Goal: Information Seeking & Learning: Check status

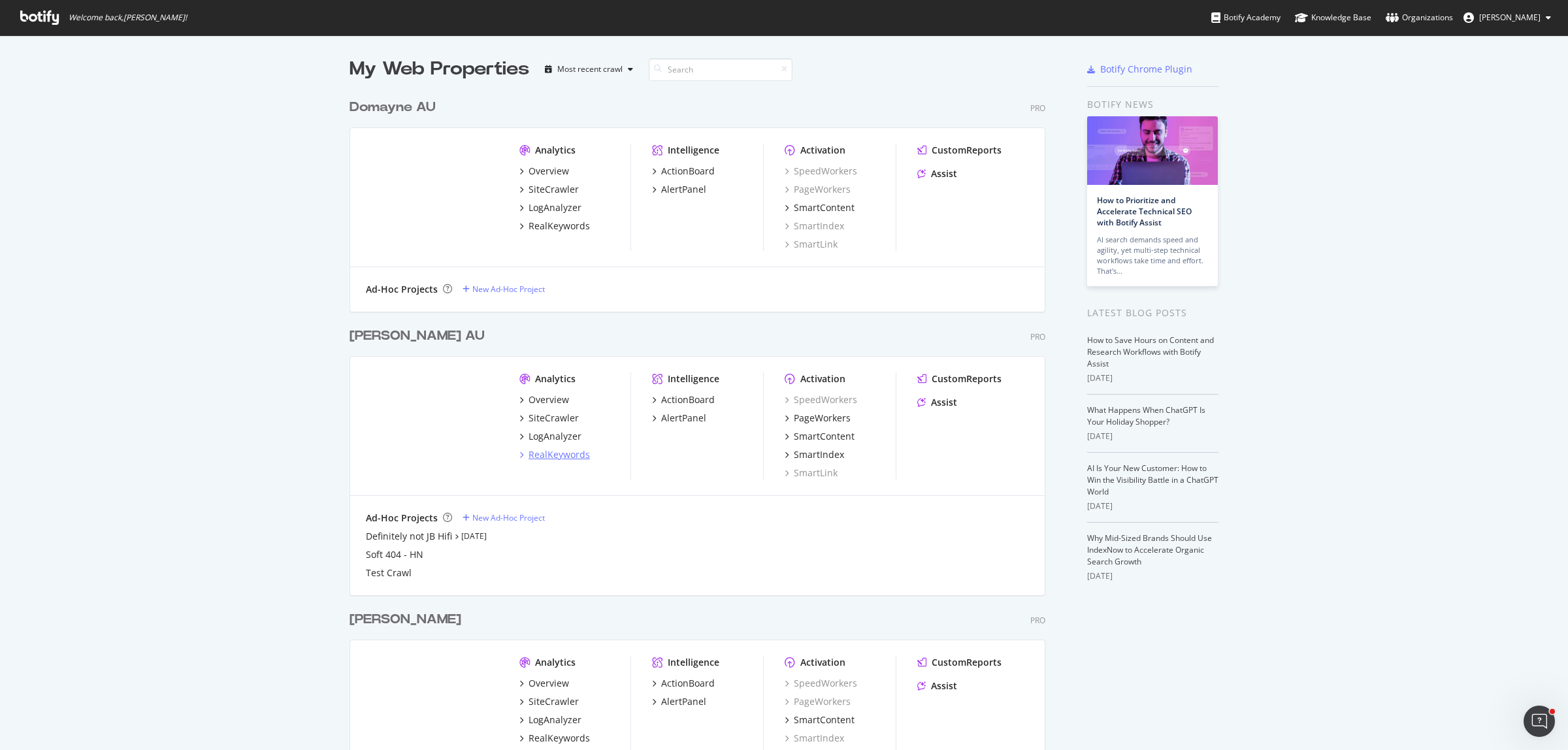
click at [541, 452] on div "RealKeywords" at bounding box center [559, 454] width 61 height 13
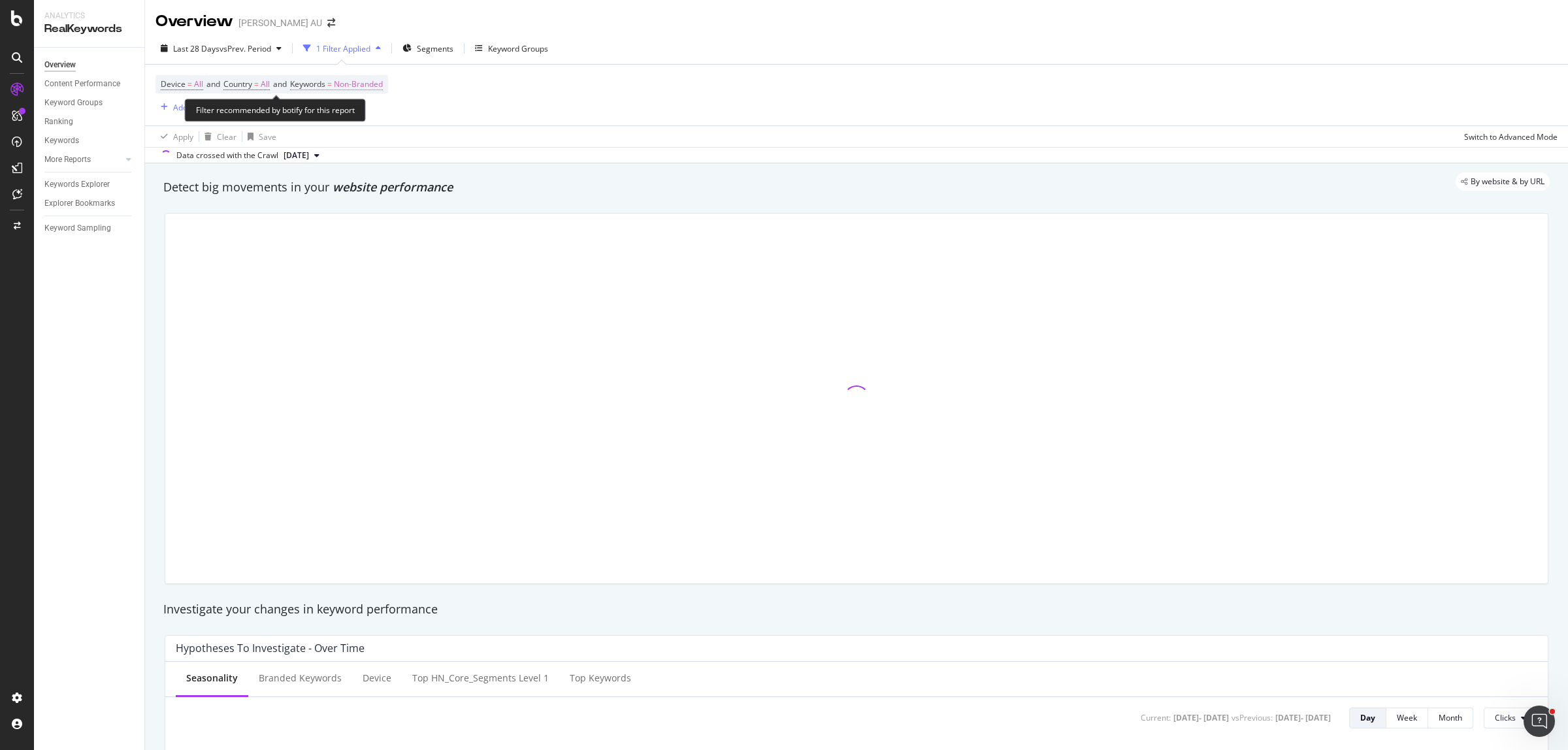
click at [363, 82] on span "Non-Branded" at bounding box center [358, 84] width 49 height 18
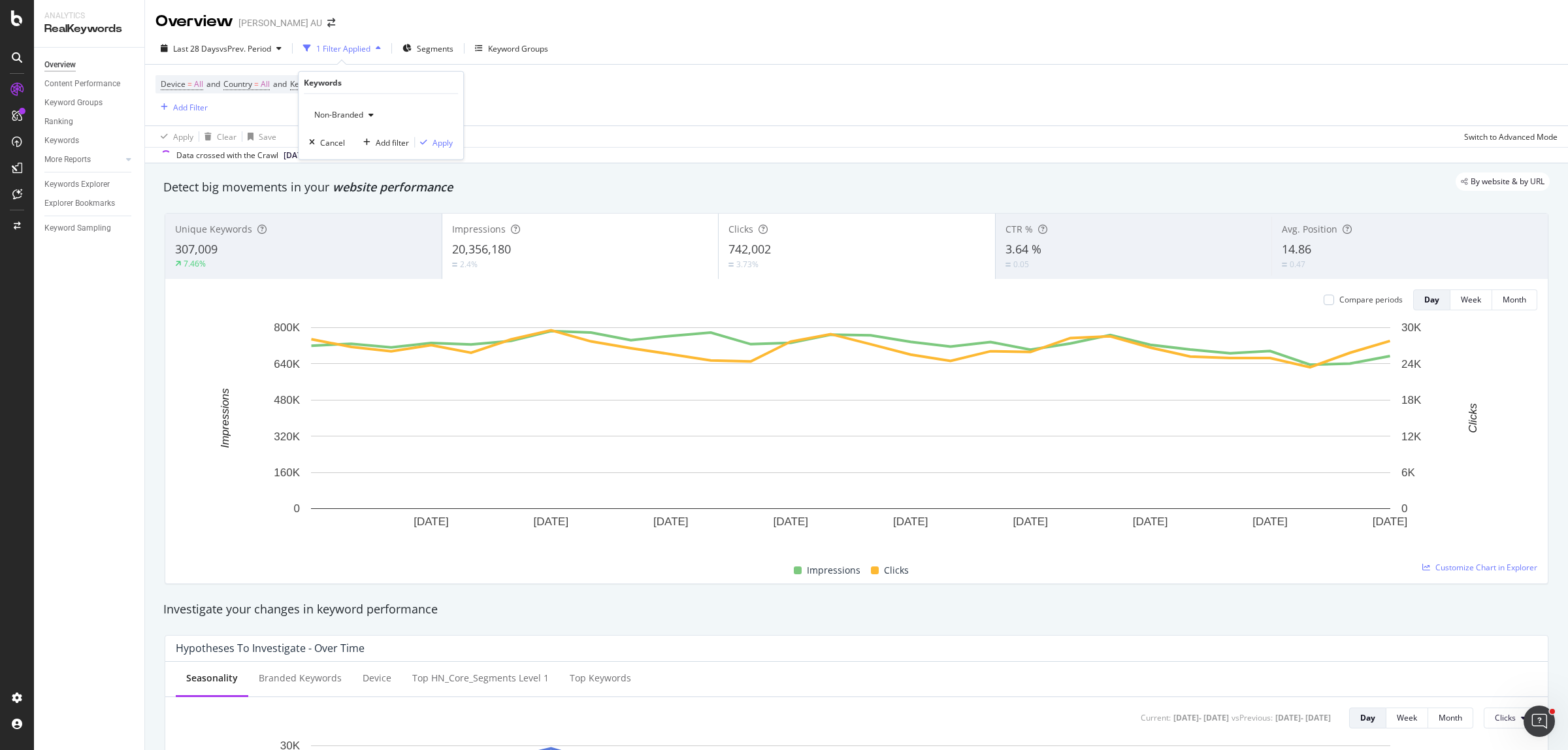
click at [341, 115] on span "Non-Branded" at bounding box center [336, 115] width 54 height 11
click at [337, 213] on span "All" at bounding box center [387, 217] width 133 height 12
click at [449, 141] on div "Apply" at bounding box center [443, 142] width 20 height 11
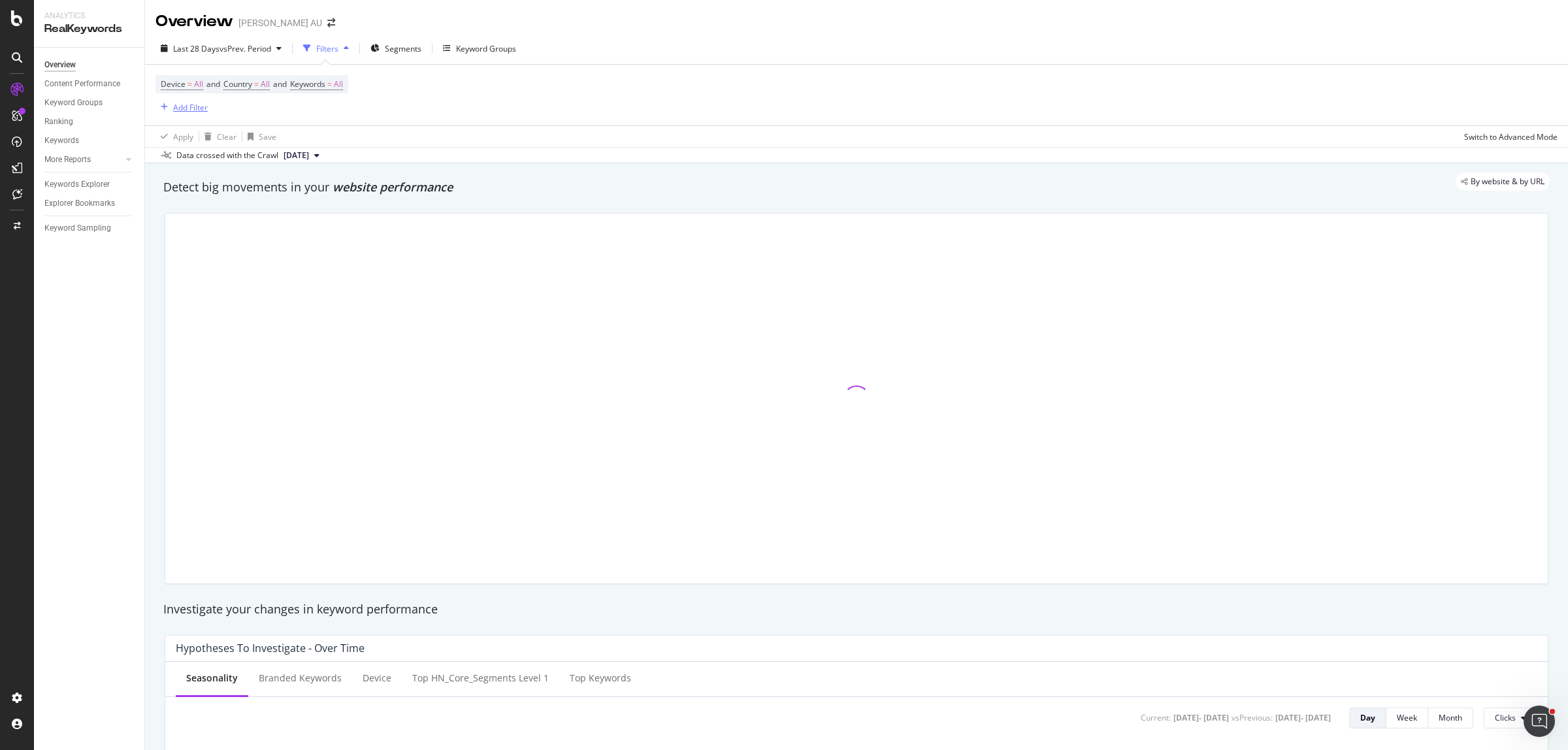
click at [195, 105] on div "Add Filter" at bounding box center [190, 107] width 35 height 11
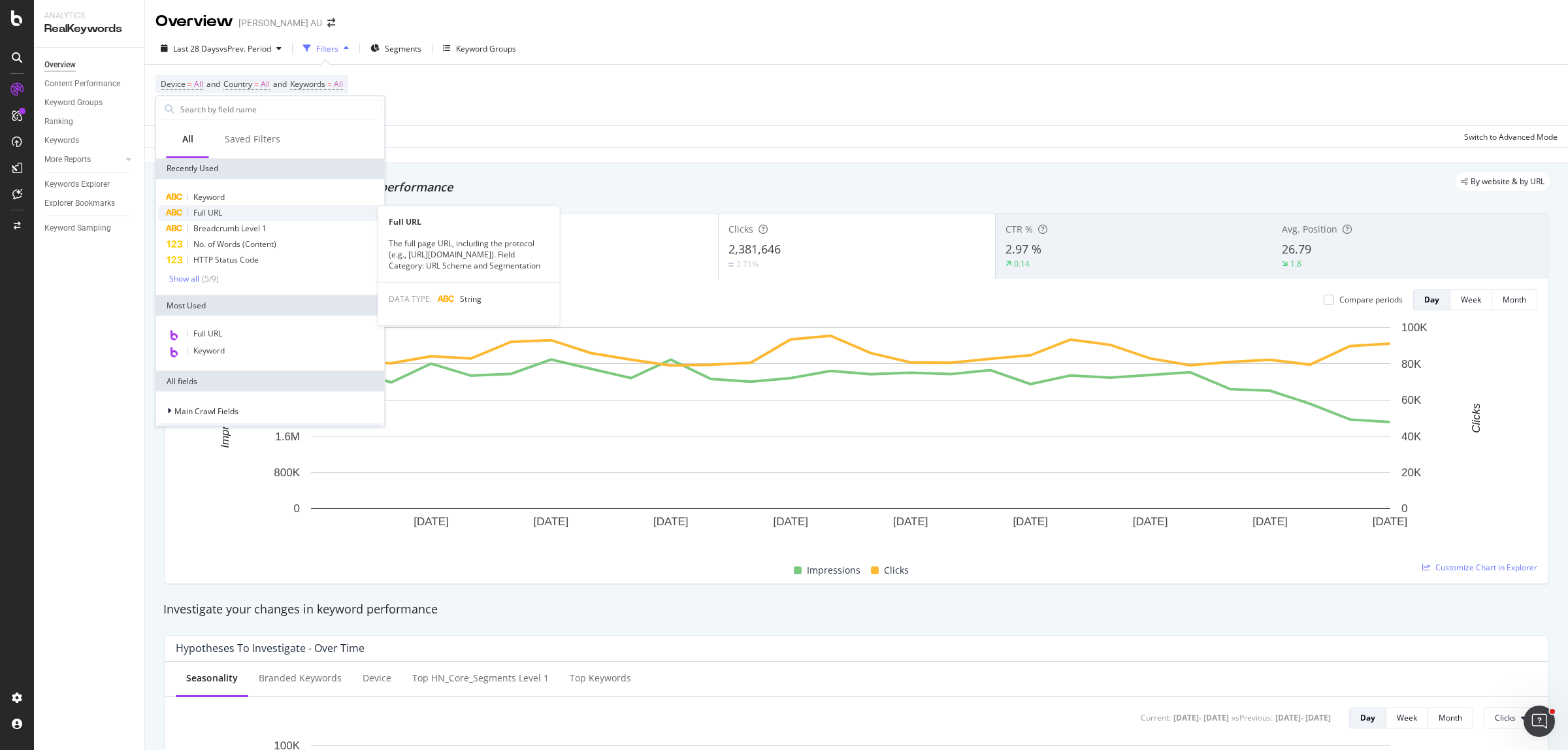
click at [216, 211] on span "Full URL" at bounding box center [208, 213] width 29 height 11
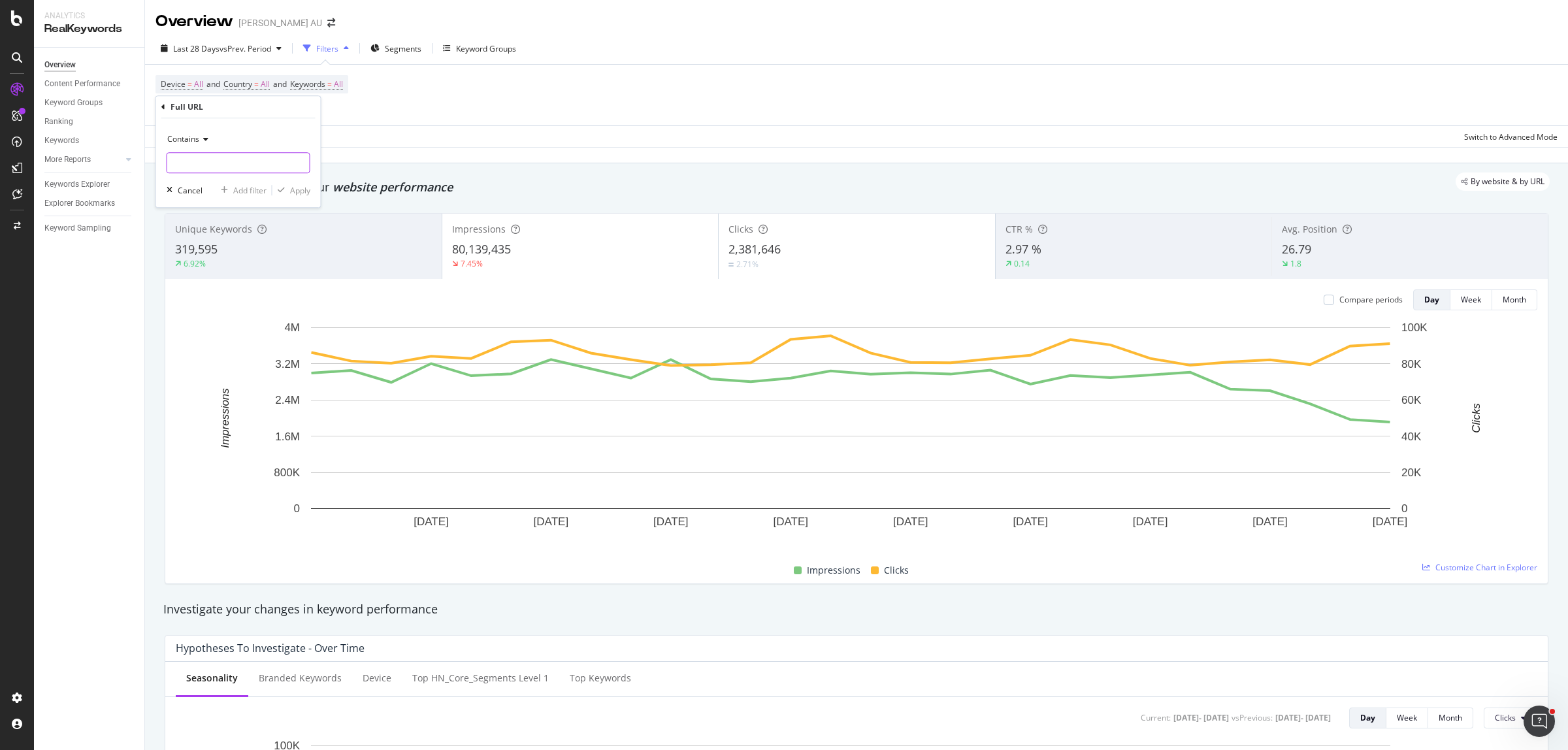
click at [216, 168] on input "text" at bounding box center [238, 162] width 143 height 21
paste input "[URL][DOMAIN_NAME]"
type input "[URL][DOMAIN_NAME]"
click at [298, 192] on div "Apply" at bounding box center [300, 190] width 20 height 11
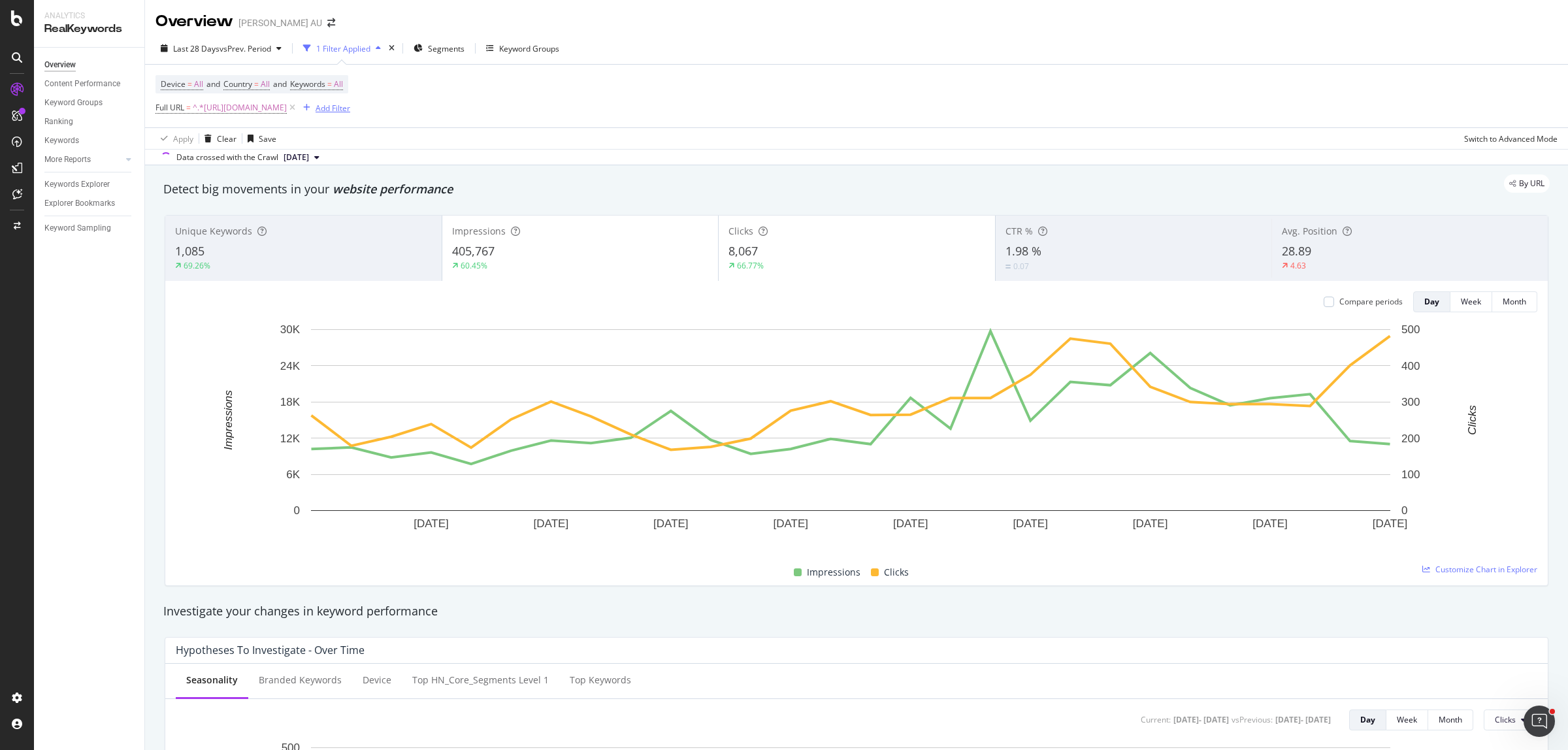
click at [350, 108] on div "Add Filter" at bounding box center [332, 108] width 35 height 11
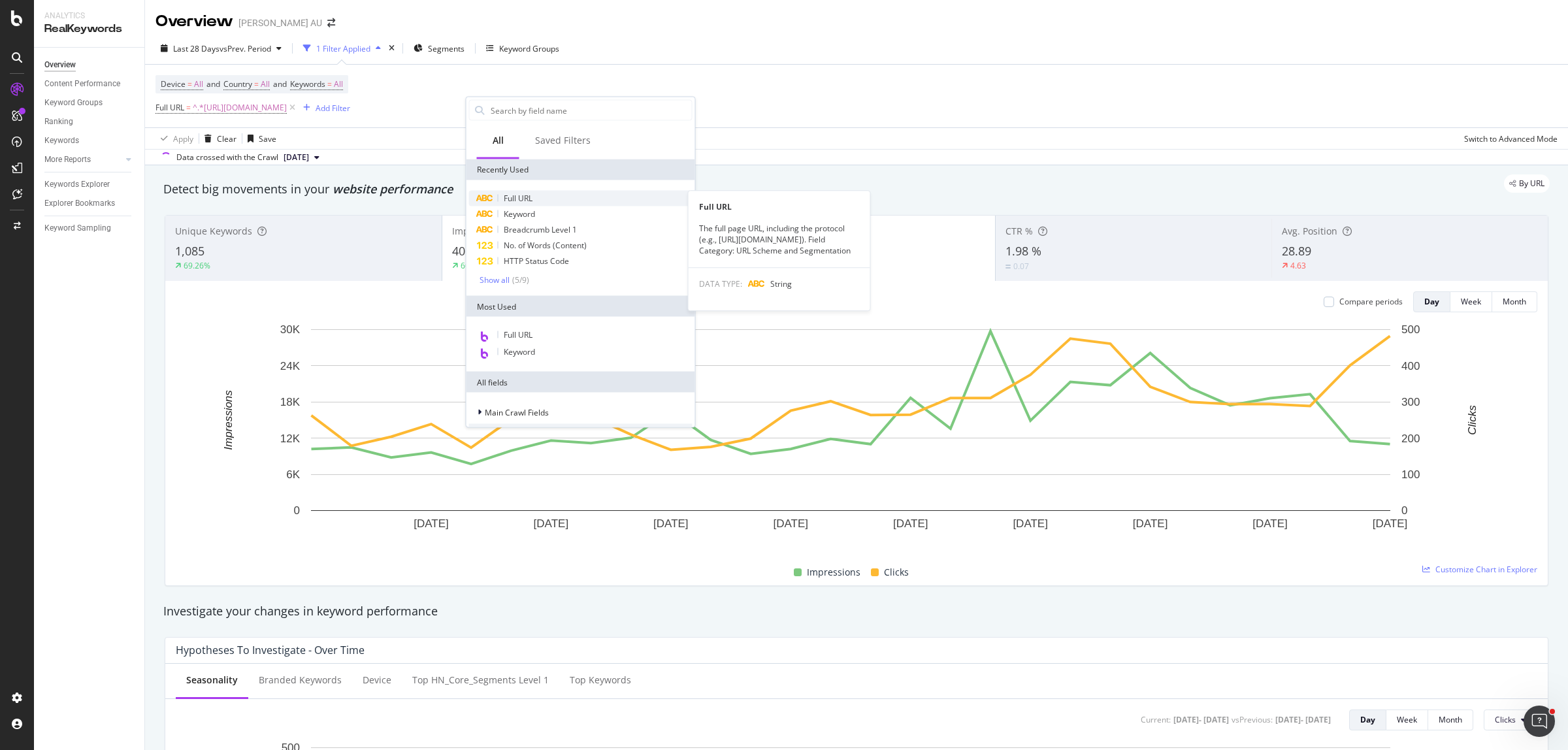
click at [520, 196] on span "Full URL" at bounding box center [518, 198] width 29 height 11
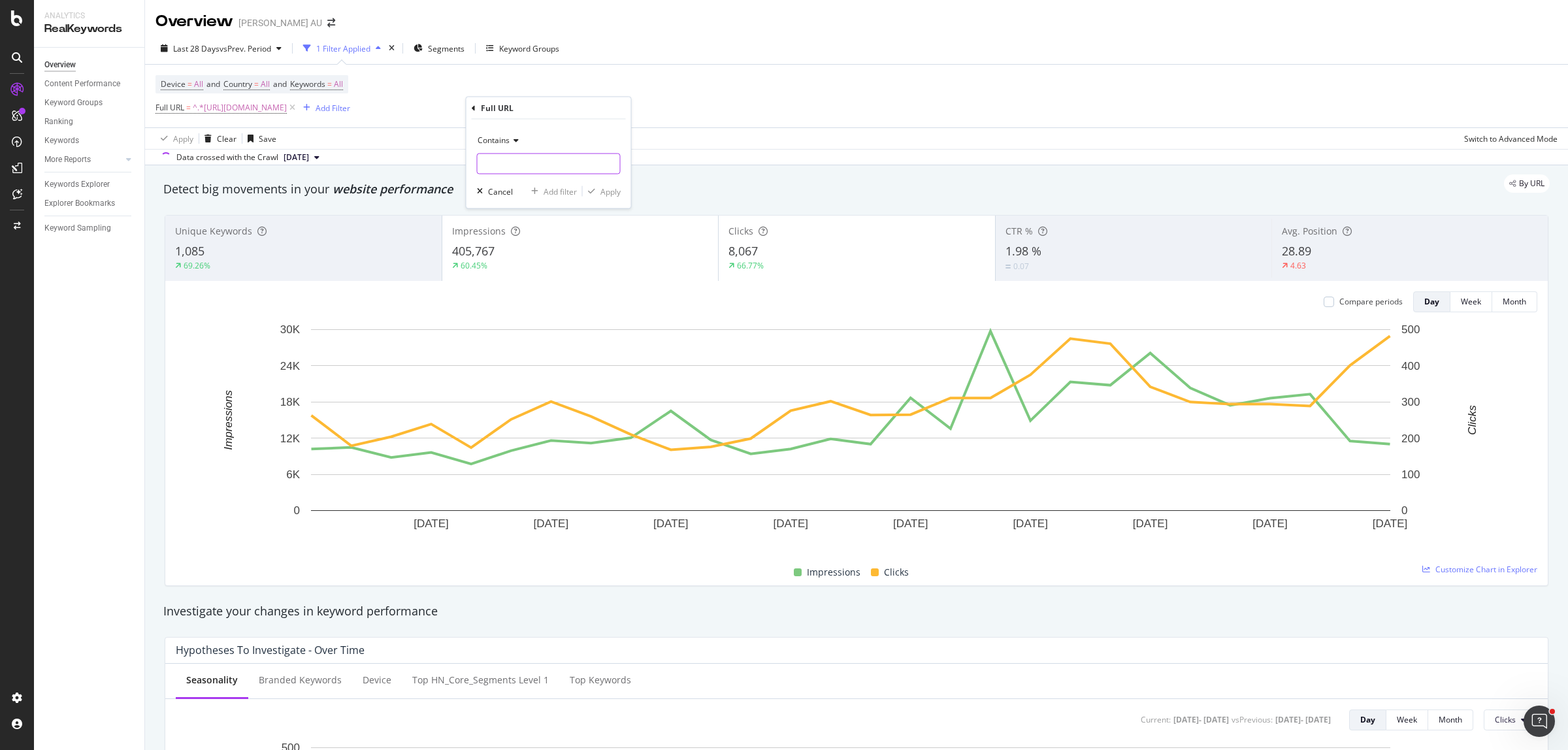
click at [528, 158] on input "text" at bounding box center [549, 164] width 143 height 21
paste input "[URL][DOMAIN_NAME]"
type input "[URL][DOMAIN_NAME]"
click at [611, 190] on div "Apply" at bounding box center [611, 191] width 20 height 11
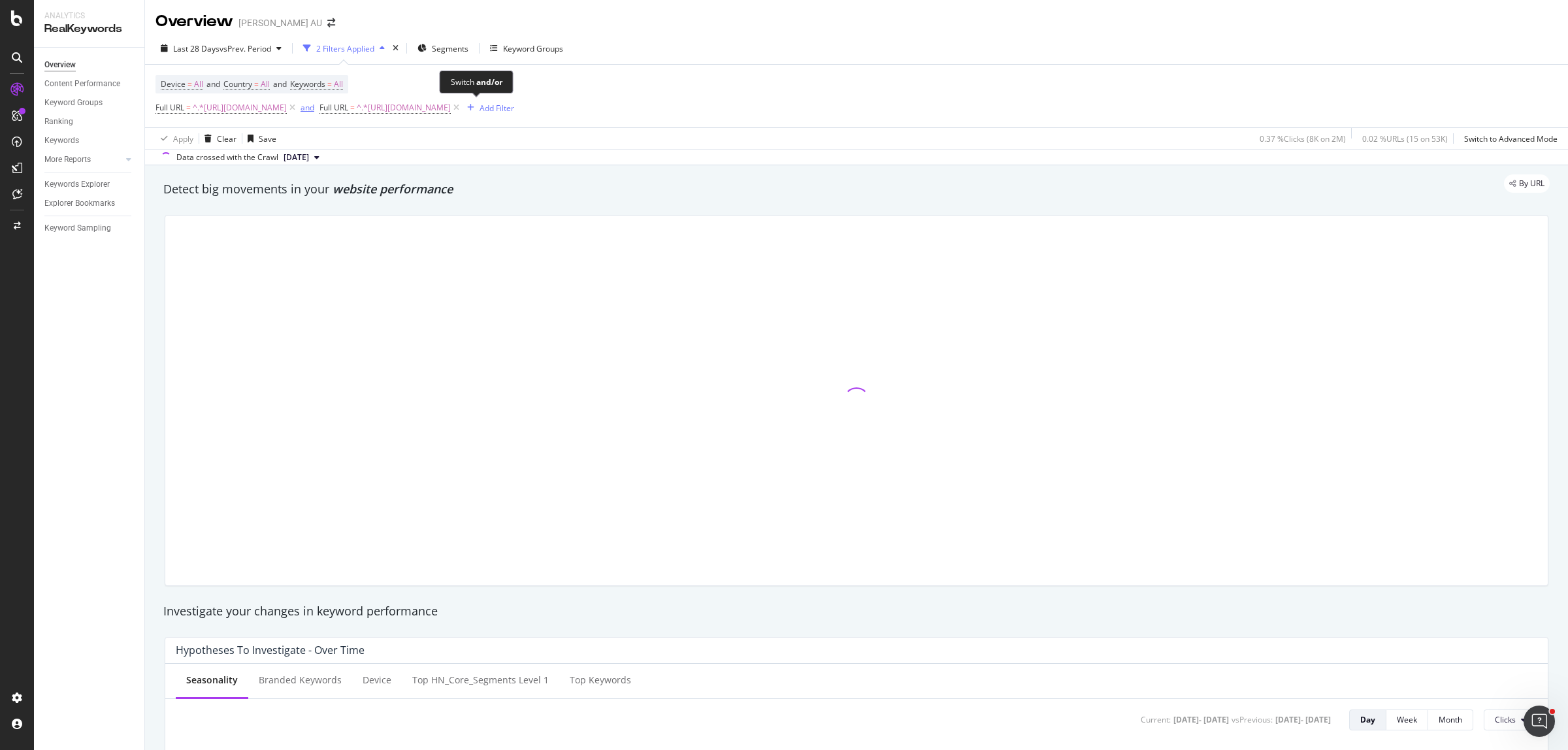
click at [315, 105] on div "and" at bounding box center [307, 107] width 14 height 11
click at [247, 50] on span "vs Prev. Period" at bounding box center [245, 48] width 52 height 11
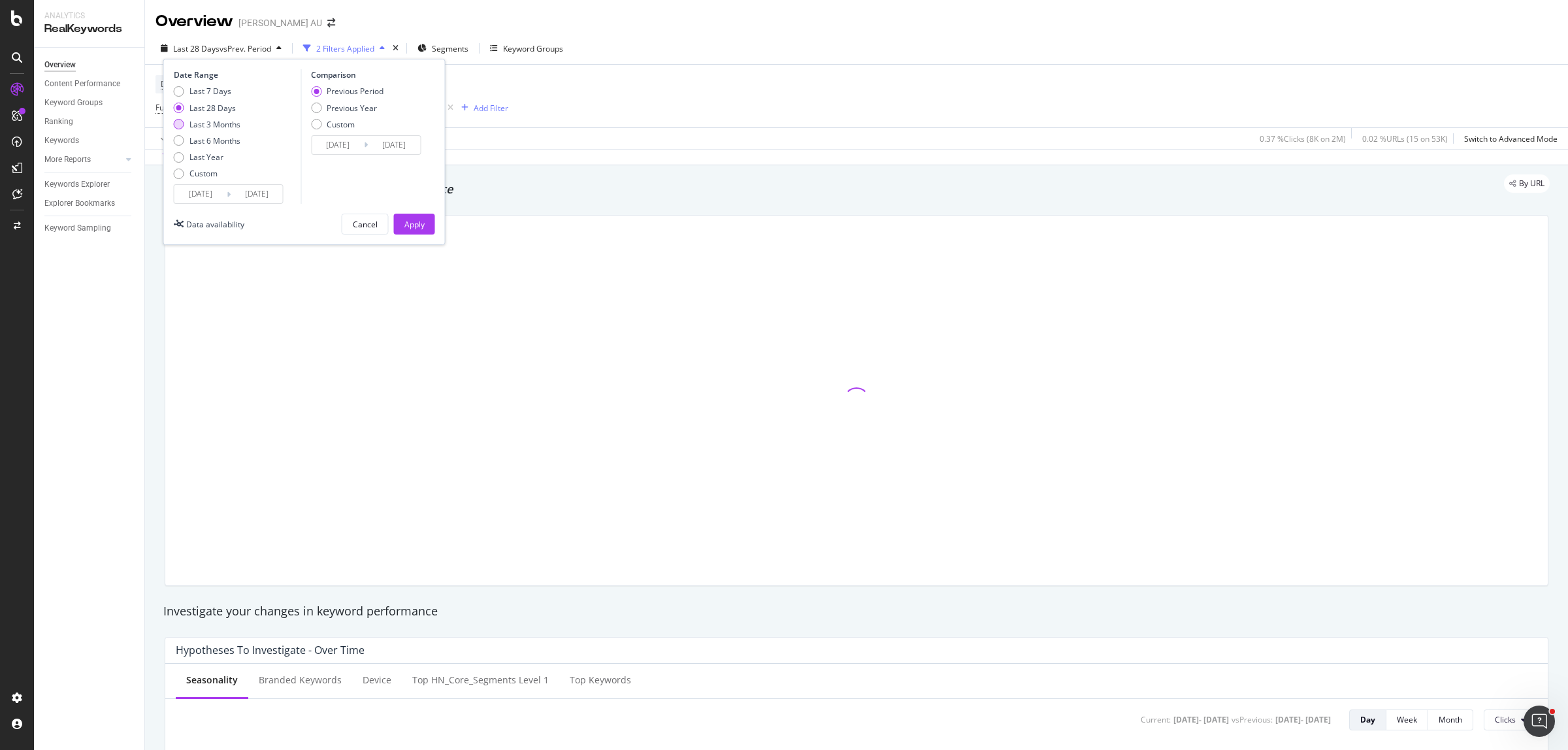
click at [224, 128] on div "Last 3 Months" at bounding box center [215, 124] width 51 height 11
type input "[DATE]"
click at [223, 142] on div "Last 6 Months" at bounding box center [215, 141] width 51 height 11
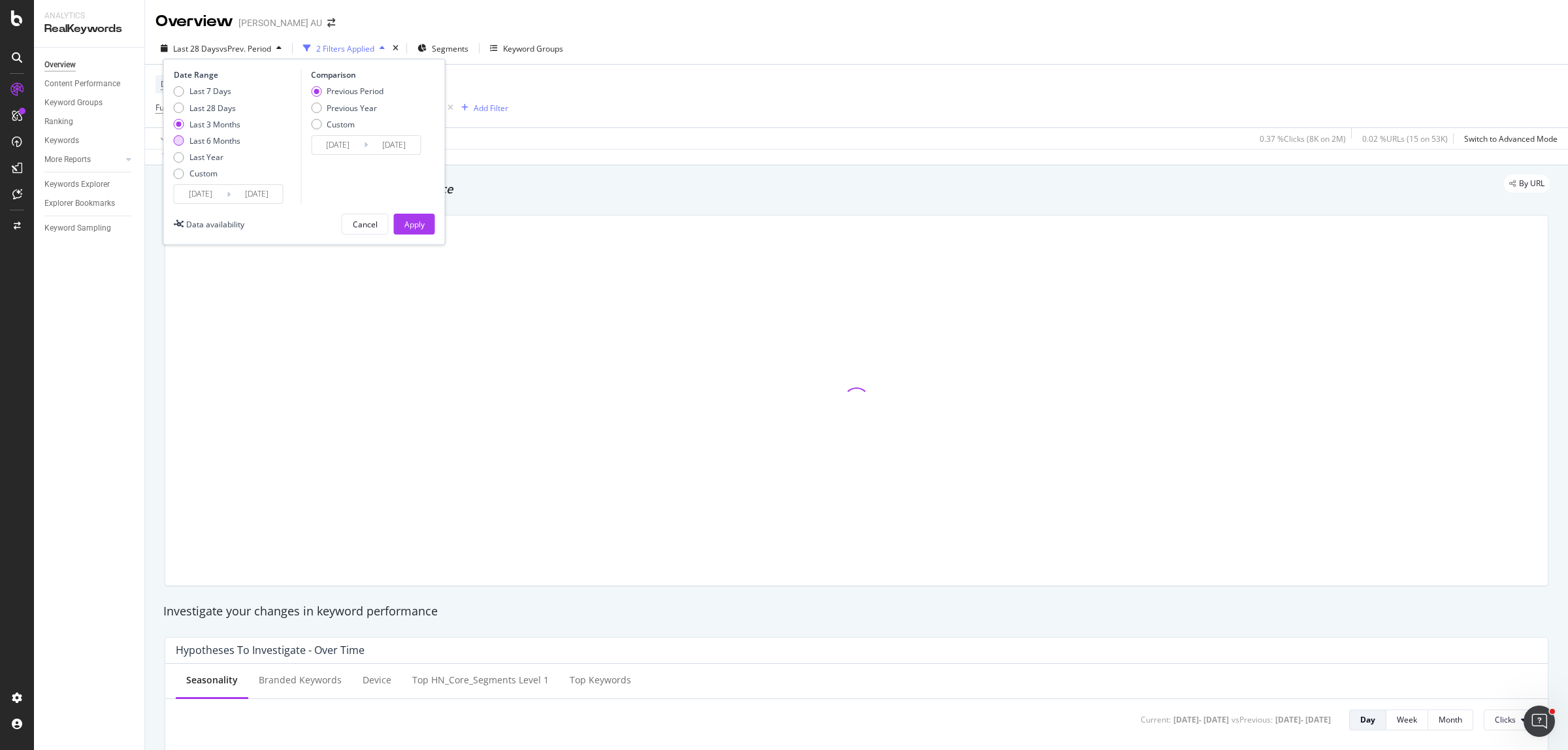
type input "[DATE]"
click at [429, 223] on button "Apply" at bounding box center [414, 224] width 41 height 21
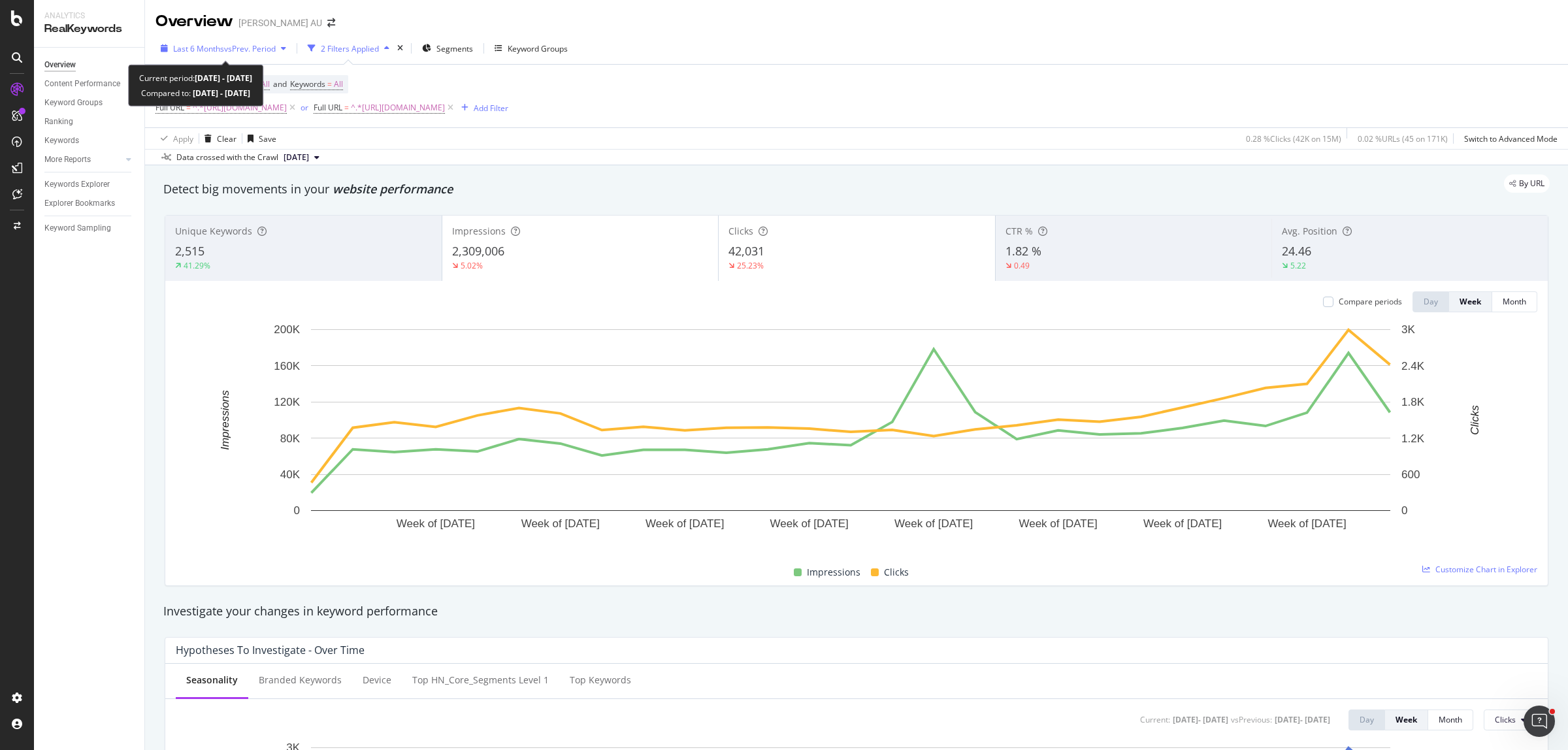
click at [240, 43] on span "vs Prev. Period" at bounding box center [250, 48] width 52 height 11
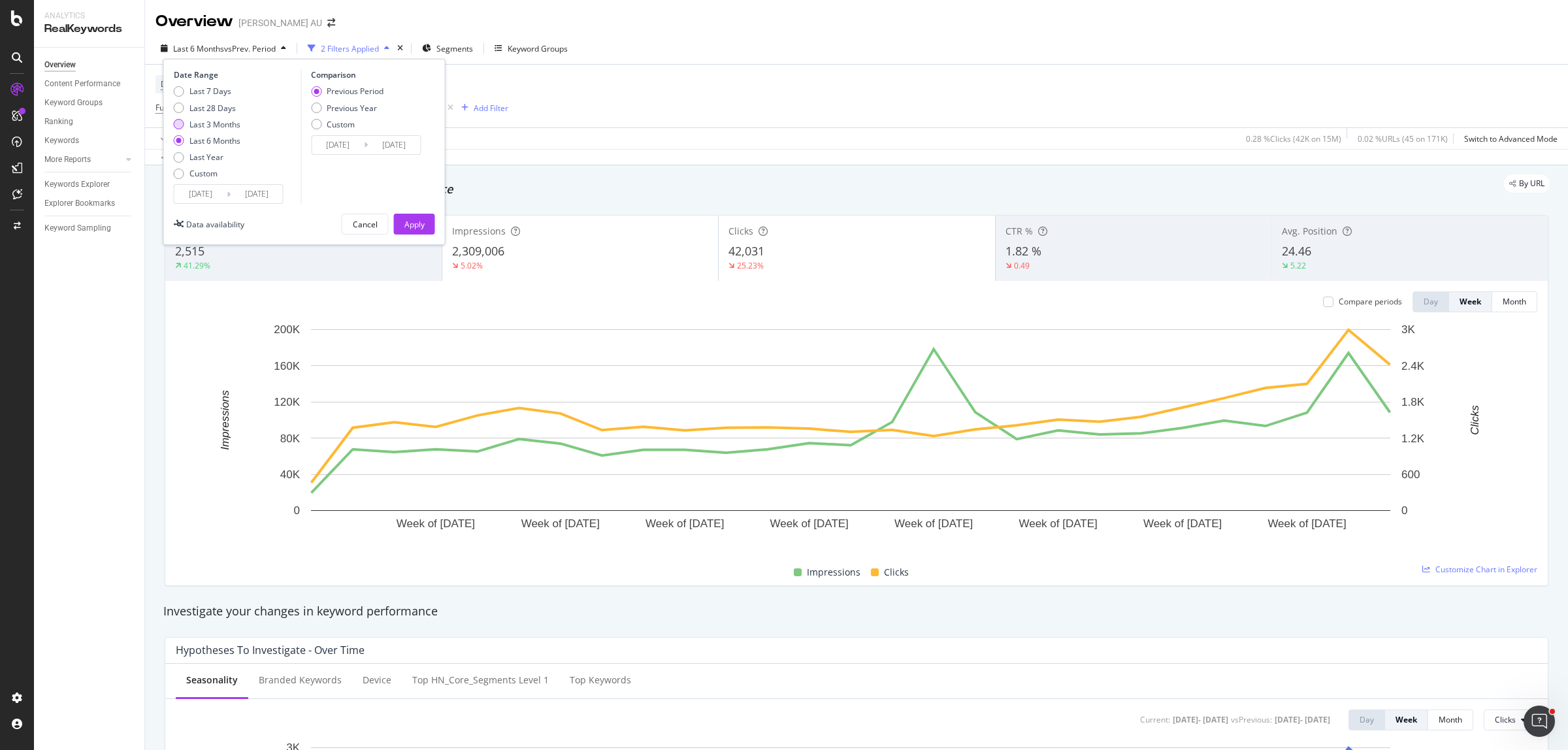
click at [221, 130] on div "Last 7 Days Last 28 Days Last 3 Months Last 6 Months Last Year Custom" at bounding box center [207, 135] width 67 height 99
click at [220, 125] on div "Last 3 Months" at bounding box center [215, 124] width 51 height 11
type input "[DATE]"
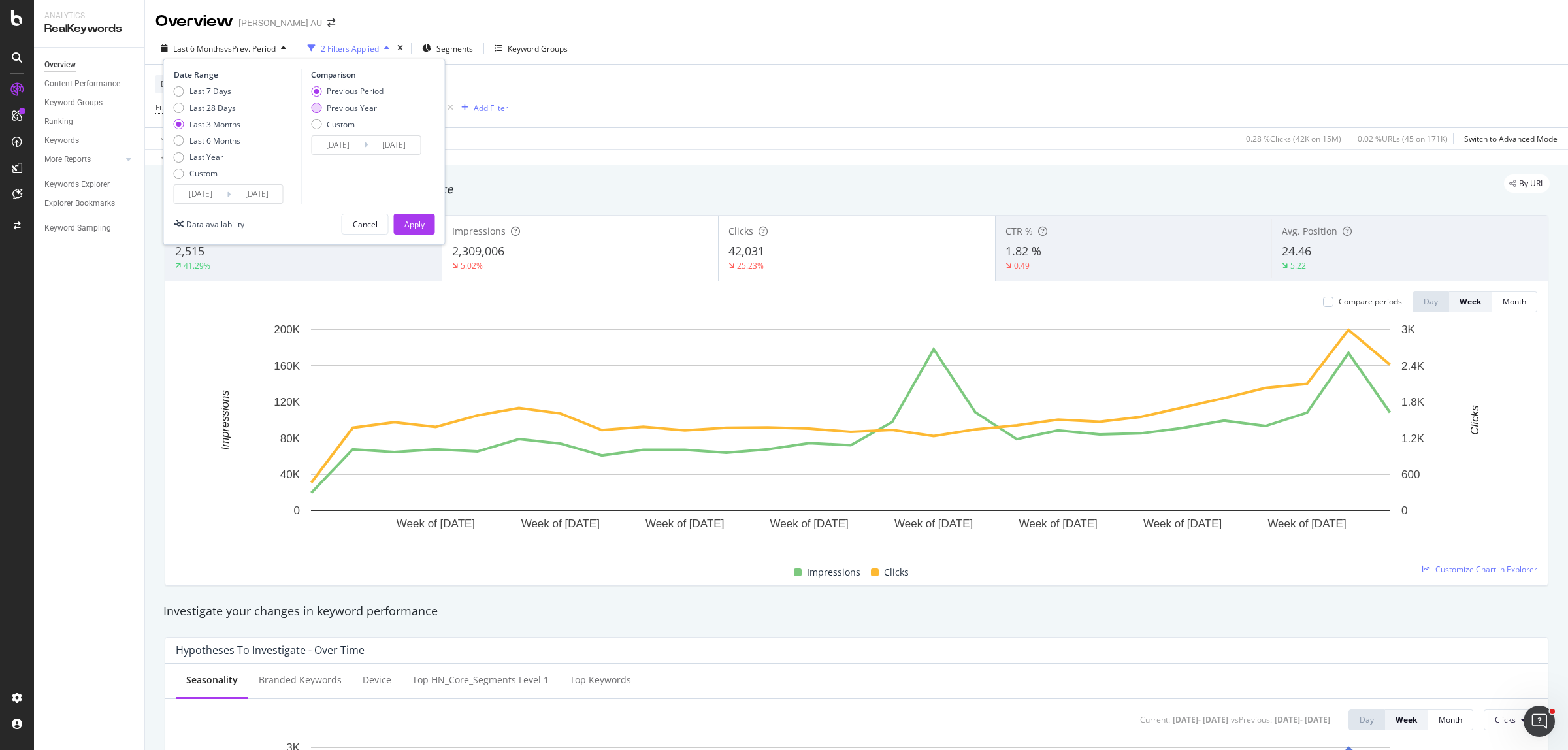
click at [361, 105] on div "Previous Year" at bounding box center [352, 108] width 50 height 11
type input "[DATE]"
click at [414, 217] on div "Apply" at bounding box center [414, 224] width 20 height 20
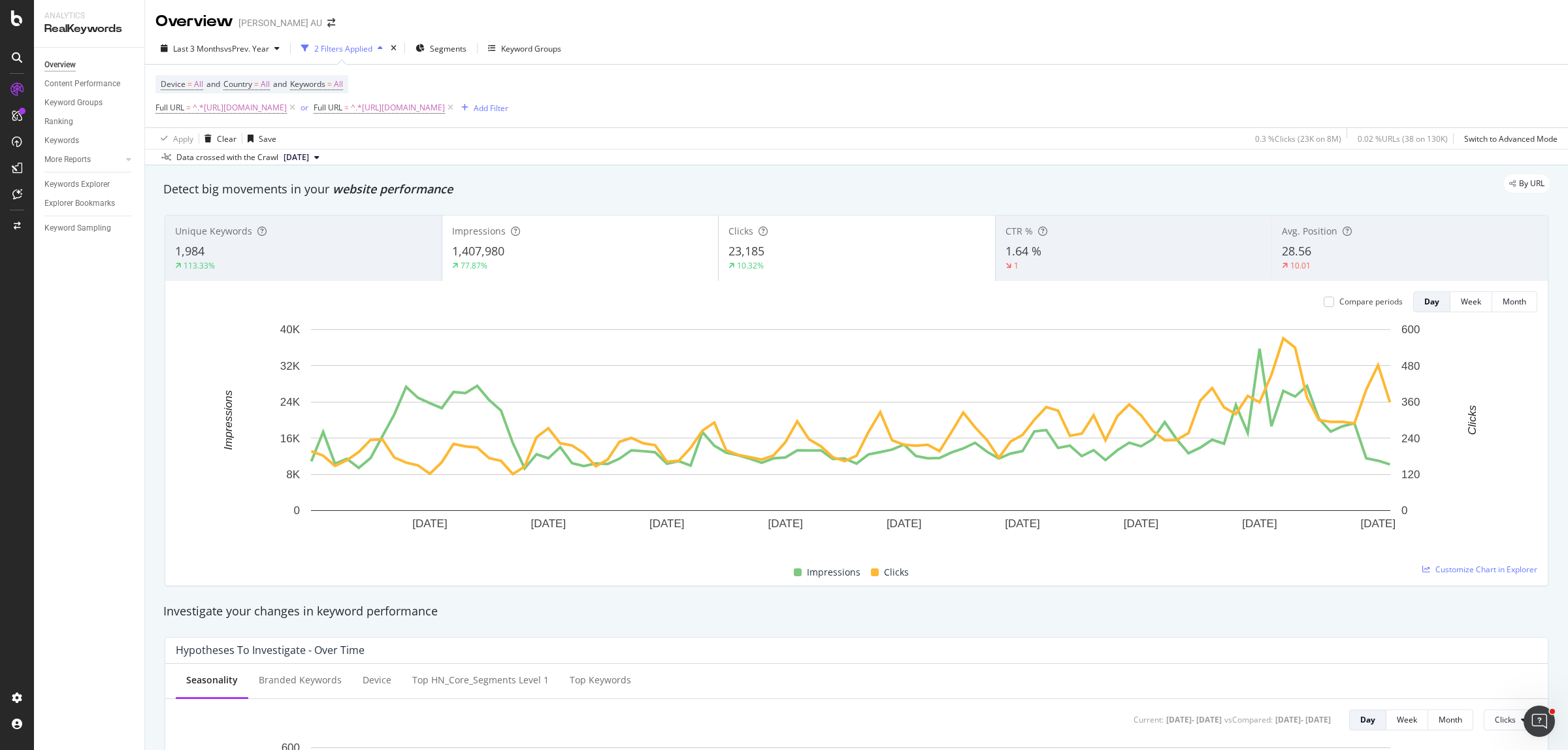
click at [555, 252] on div "1,407,980" at bounding box center [580, 251] width 257 height 17
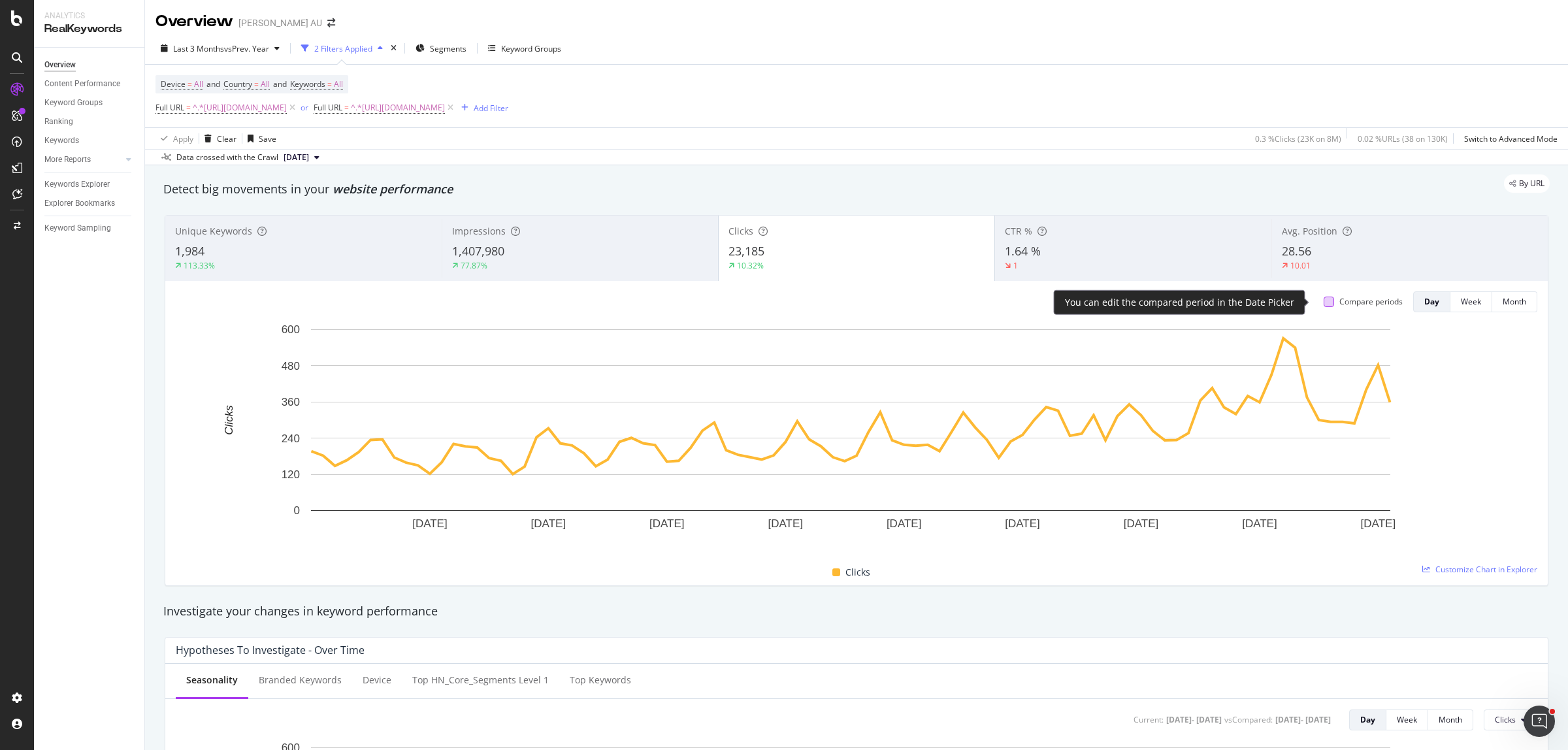
click at [1323, 304] on div at bounding box center [1328, 302] width 10 height 10
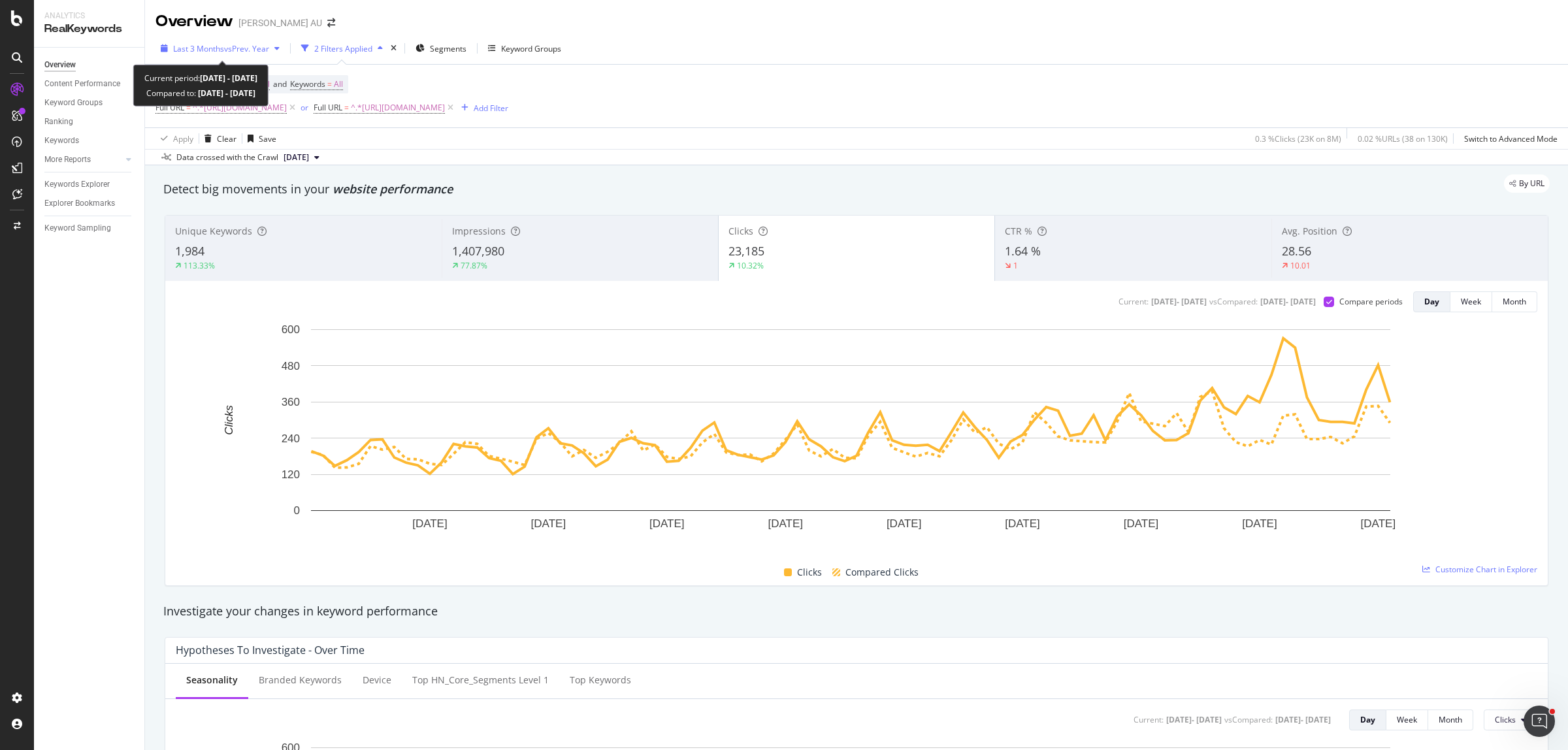
click at [214, 49] on span "Last 3 Months" at bounding box center [198, 48] width 51 height 11
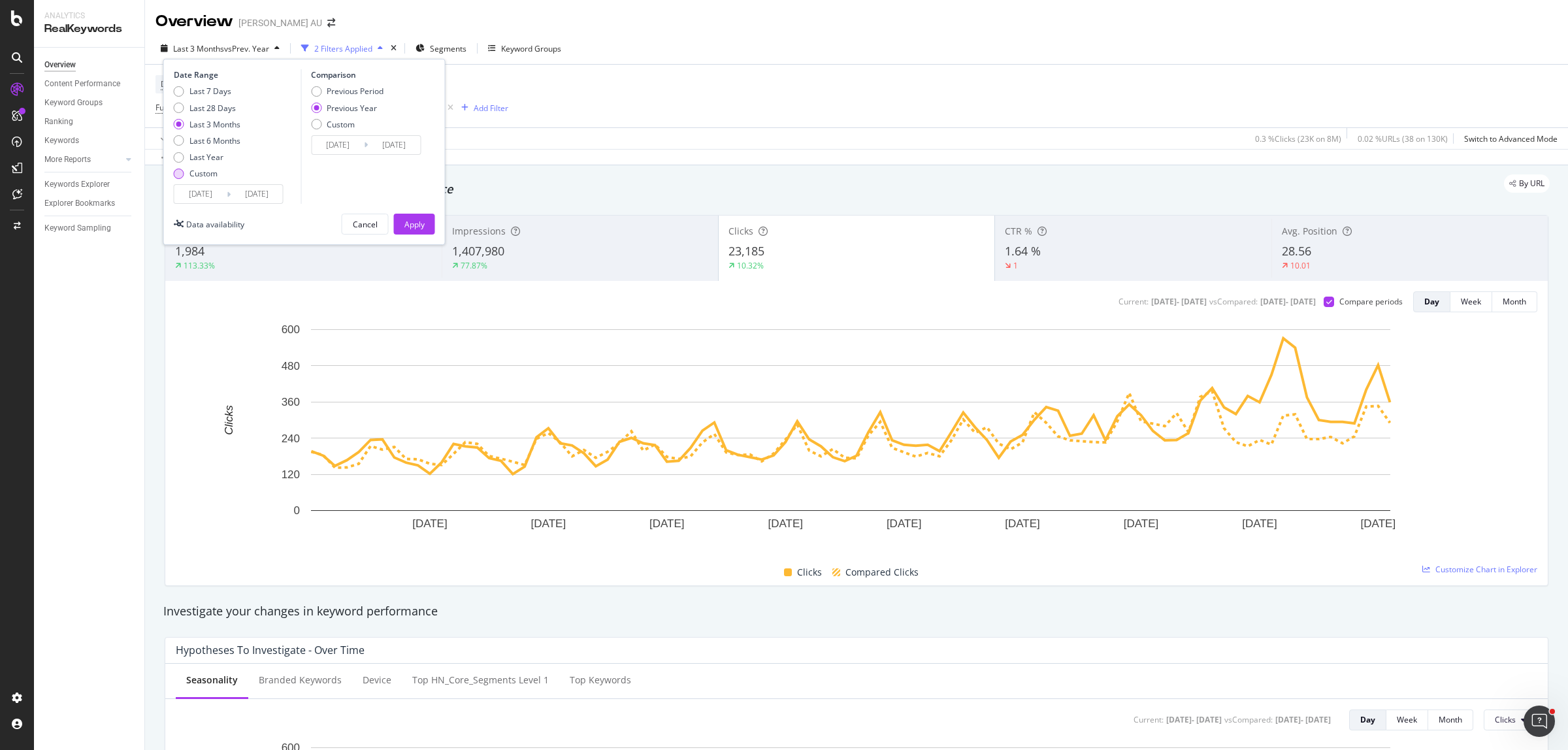
click at [208, 171] on div "Custom" at bounding box center [203, 173] width 28 height 11
type input "[DATE]"
click at [208, 195] on input "[DATE]" at bounding box center [200, 194] width 52 height 18
